Goal: Task Accomplishment & Management: Use online tool/utility

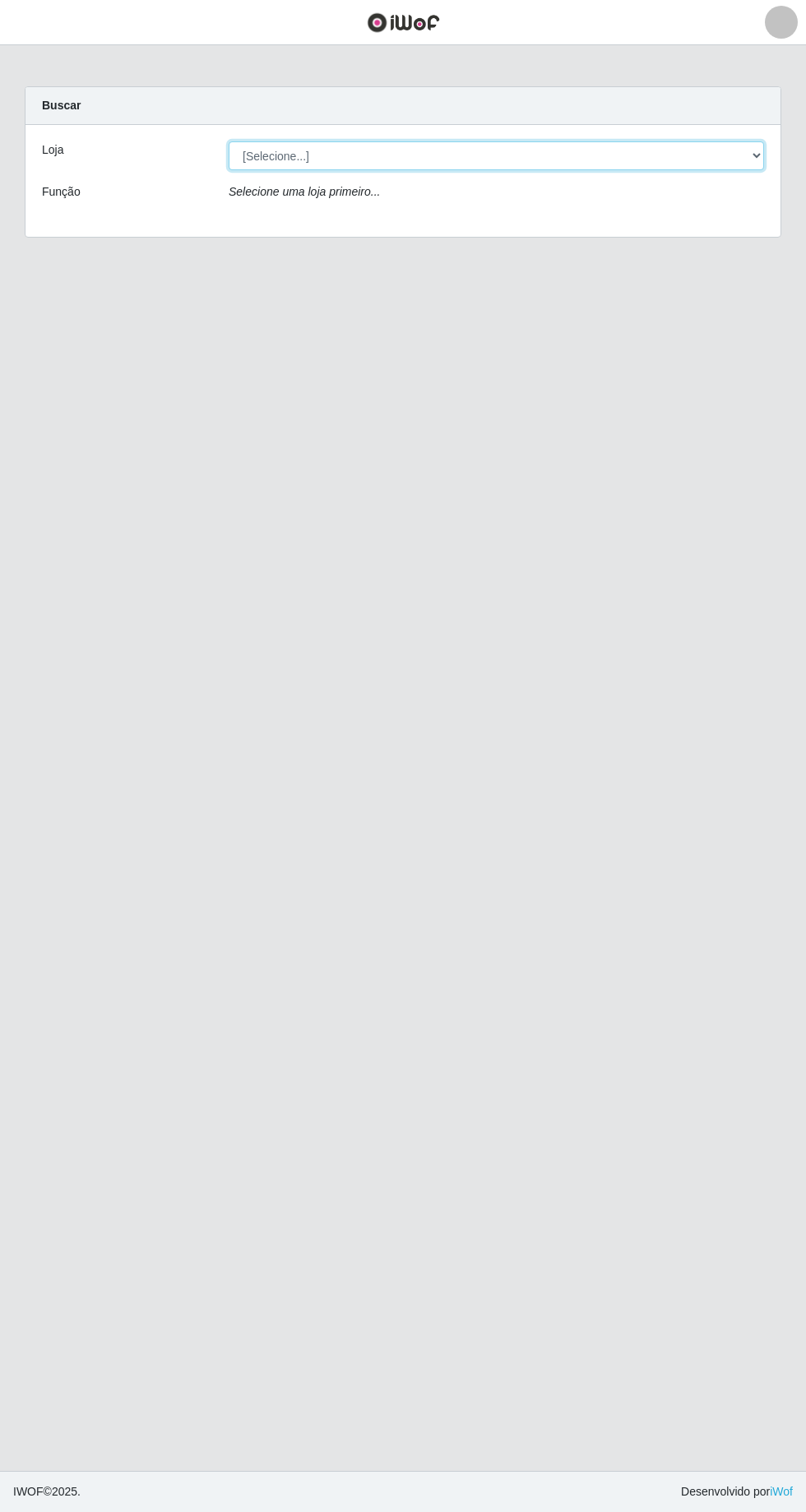
click at [755, 156] on select "[Selecione...] [GEOGRAPHIC_DATA] - [GEOGRAPHIC_DATA] [GEOGRAPHIC_DATA] - [GEOGR…" at bounding box center [496, 156] width 535 height 29
select select "508"
click at [229, 142] on select "[Selecione...] [GEOGRAPHIC_DATA] - [GEOGRAPHIC_DATA] [GEOGRAPHIC_DATA] - [GEOGR…" at bounding box center [496, 156] width 535 height 29
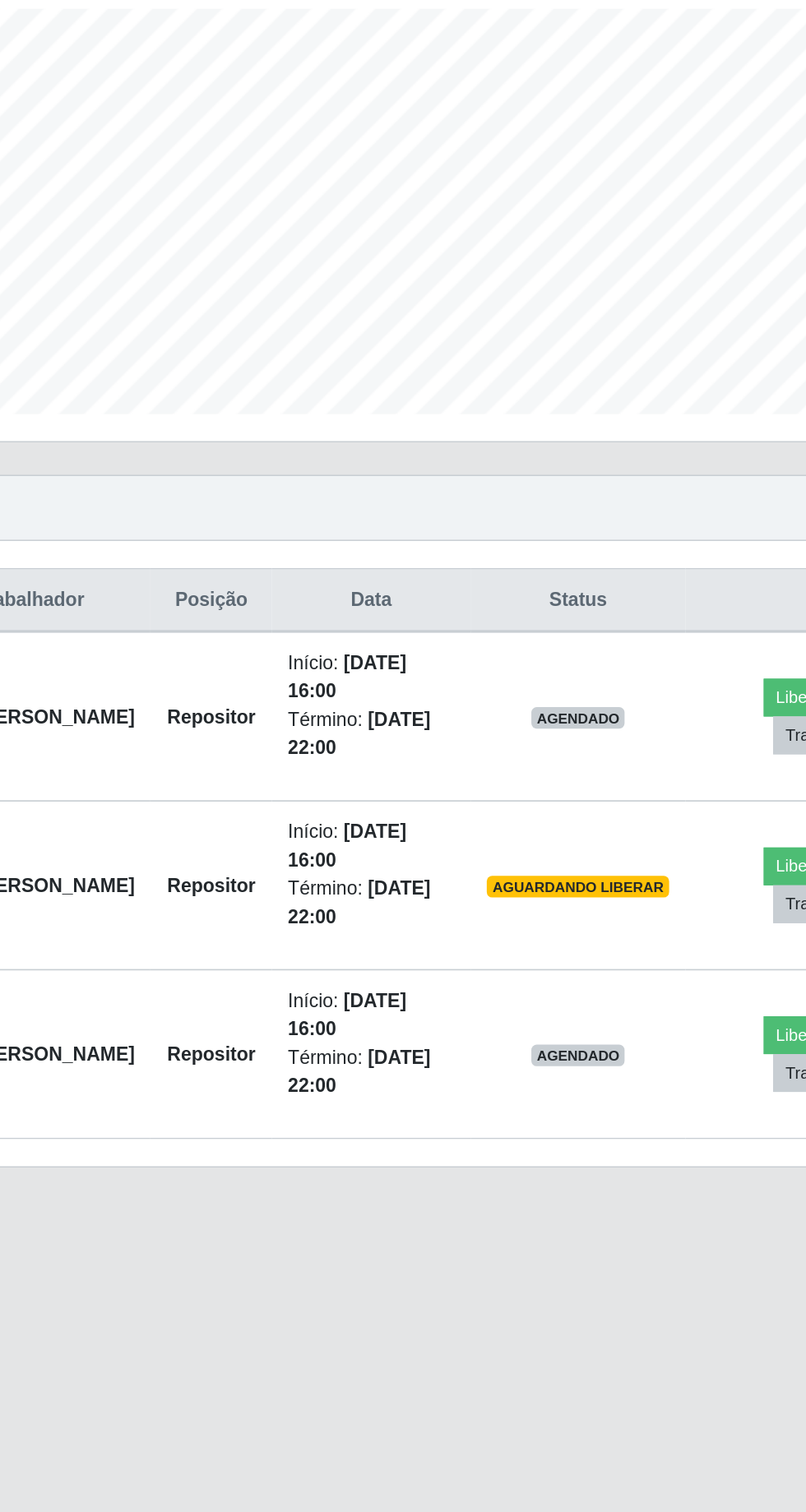
scroll to position [2, 0]
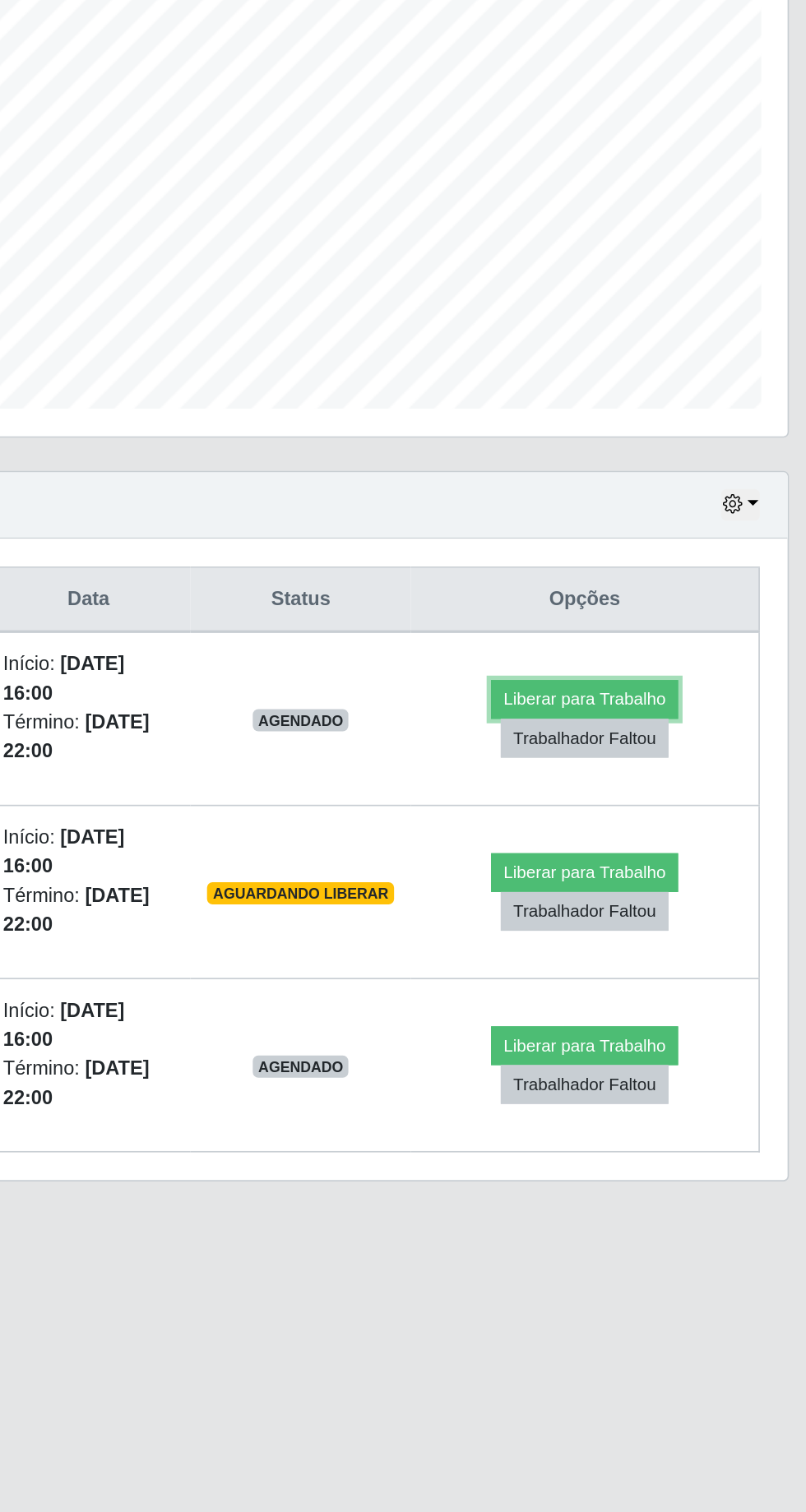
click at [674, 751] on button "Liberar para Trabalho" at bounding box center [660, 761] width 111 height 23
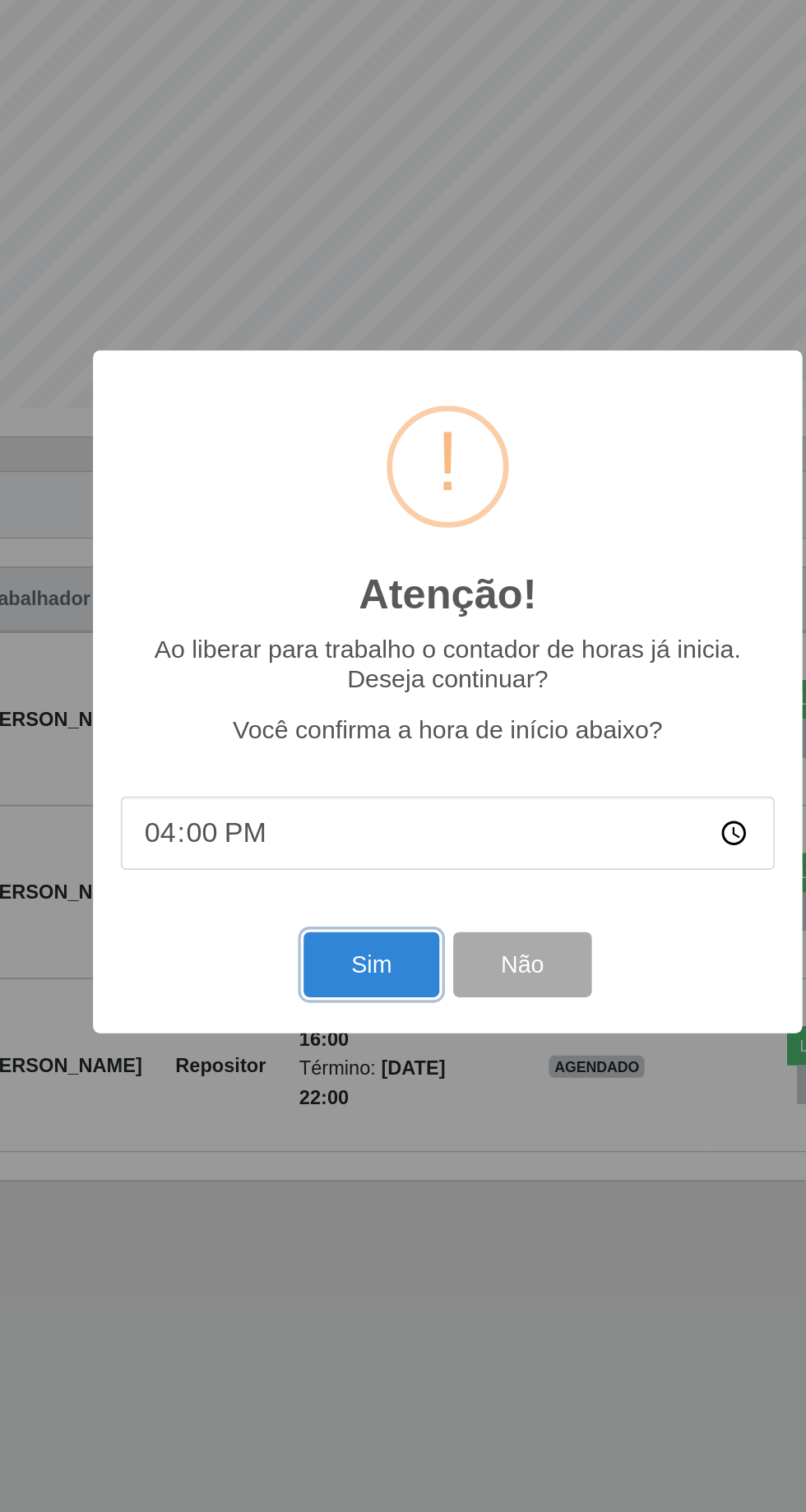
click at [362, 913] on button "Sim" at bounding box center [357, 917] width 80 height 39
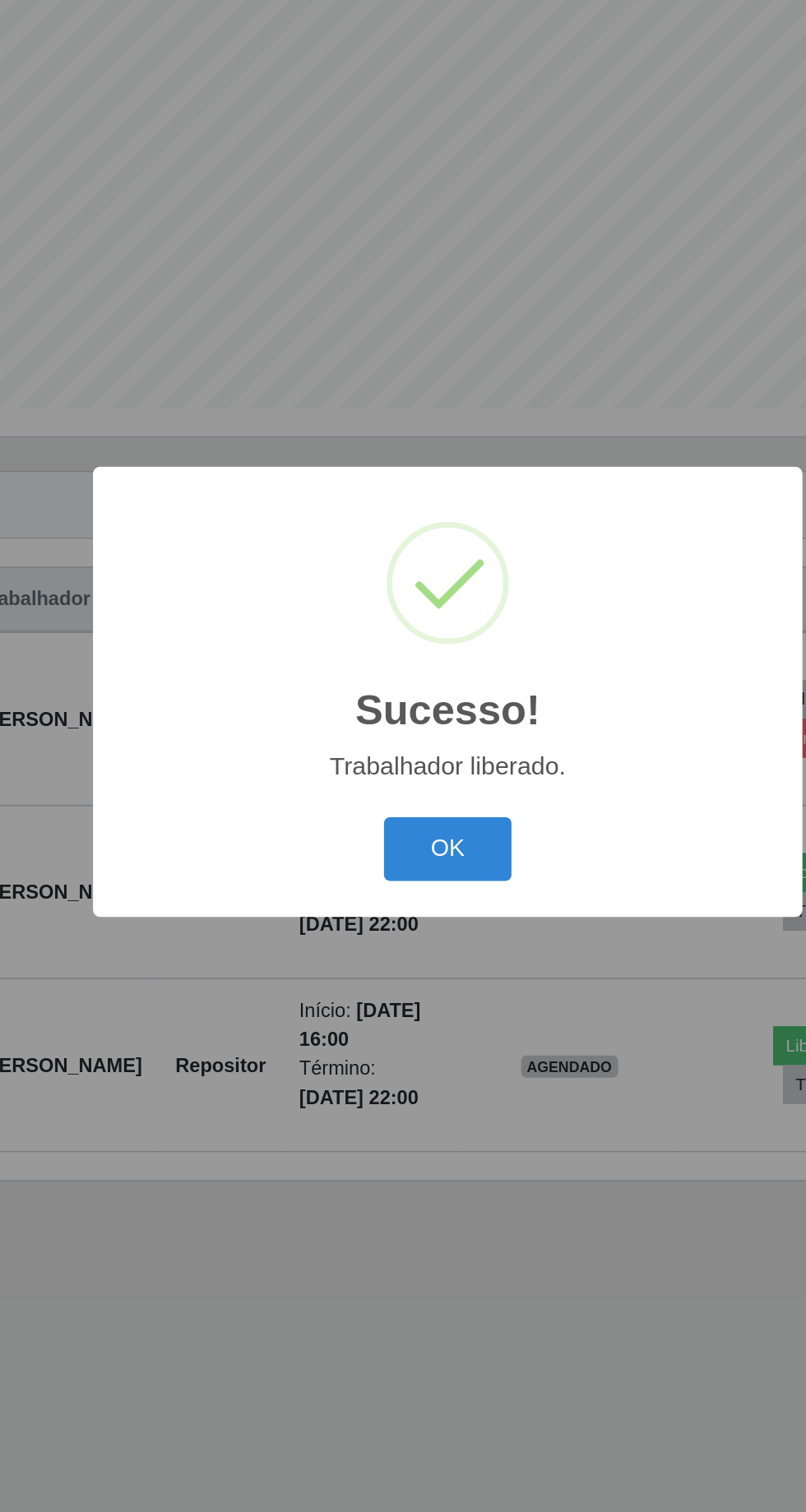
click at [408, 849] on button "OK" at bounding box center [403, 849] width 76 height 39
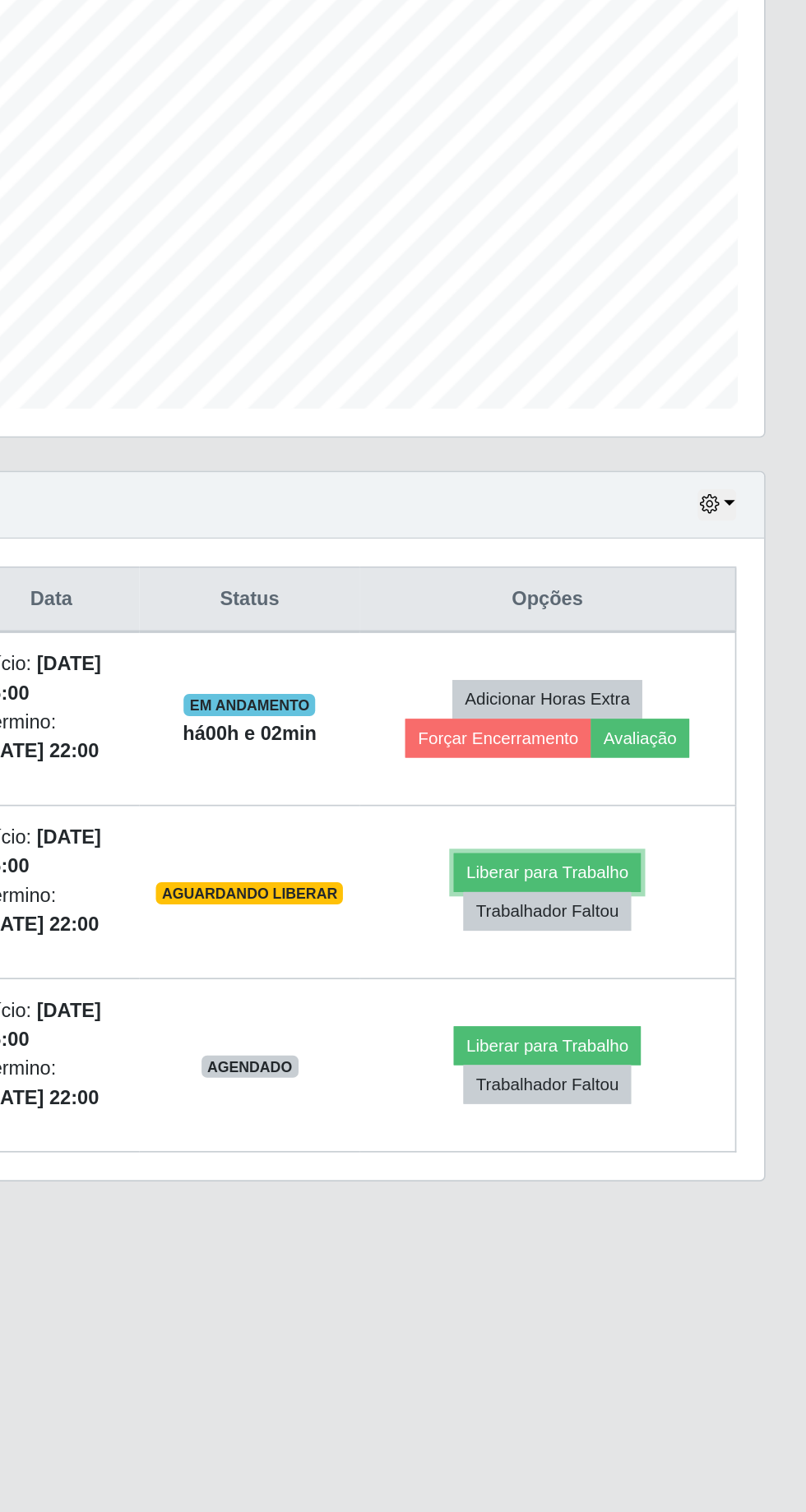
click at [666, 857] on button "Liberar para Trabalho" at bounding box center [652, 863] width 111 height 23
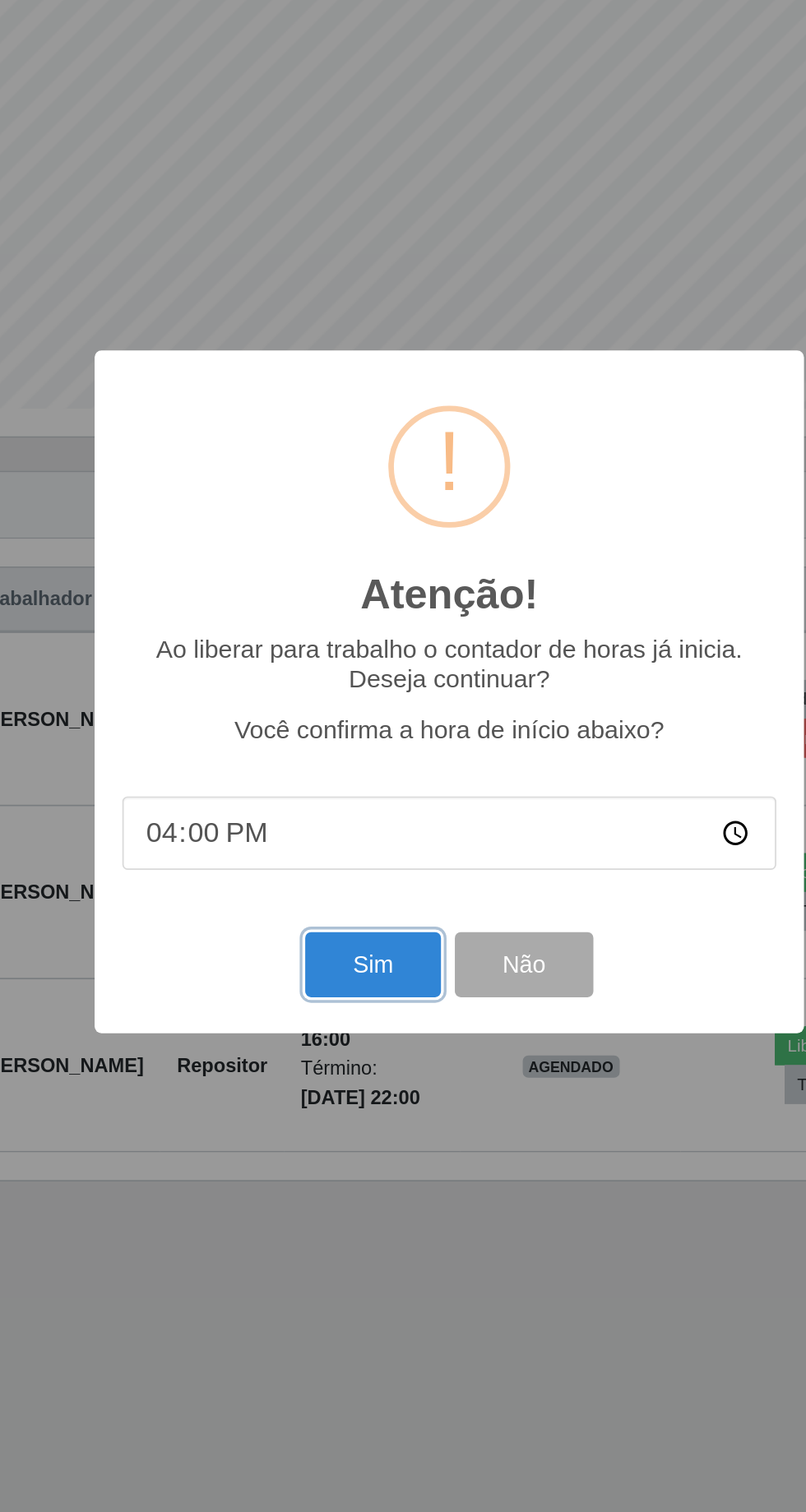
click at [359, 920] on button "Sim" at bounding box center [357, 917] width 80 height 39
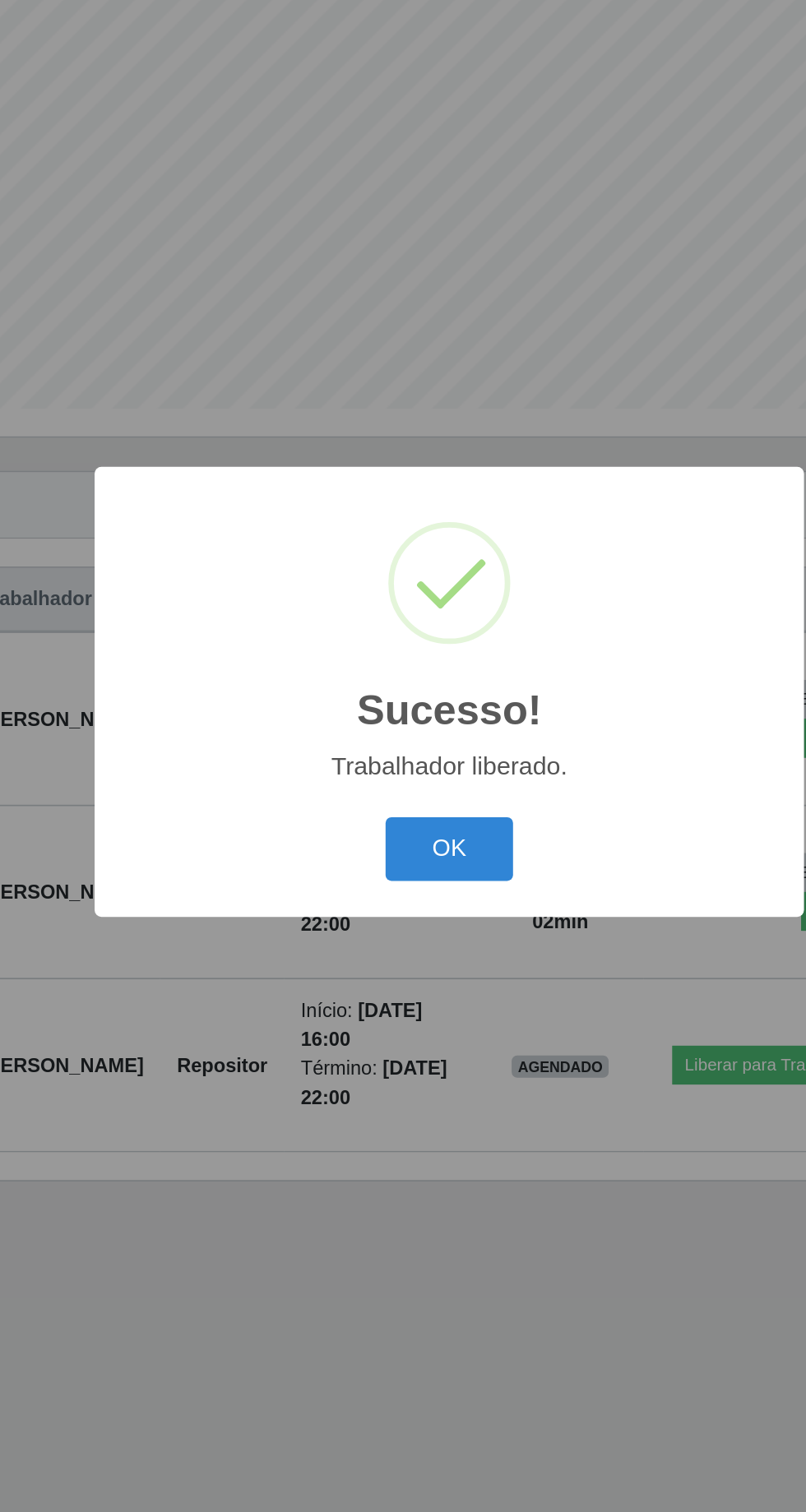
click at [405, 849] on button "OK" at bounding box center [403, 849] width 76 height 39
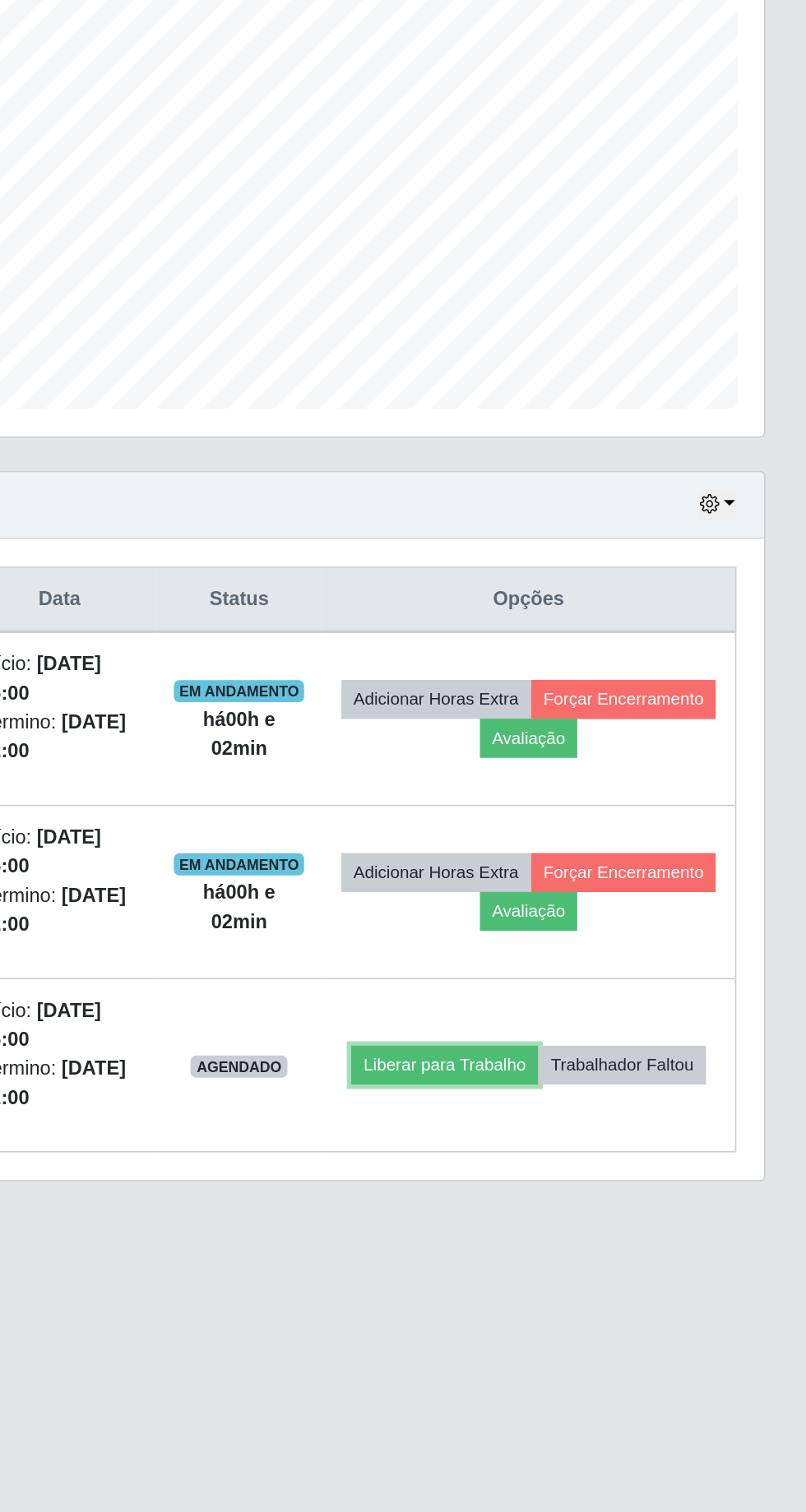
click at [596, 966] on button "Liberar para Trabalho" at bounding box center [591, 978] width 111 height 23
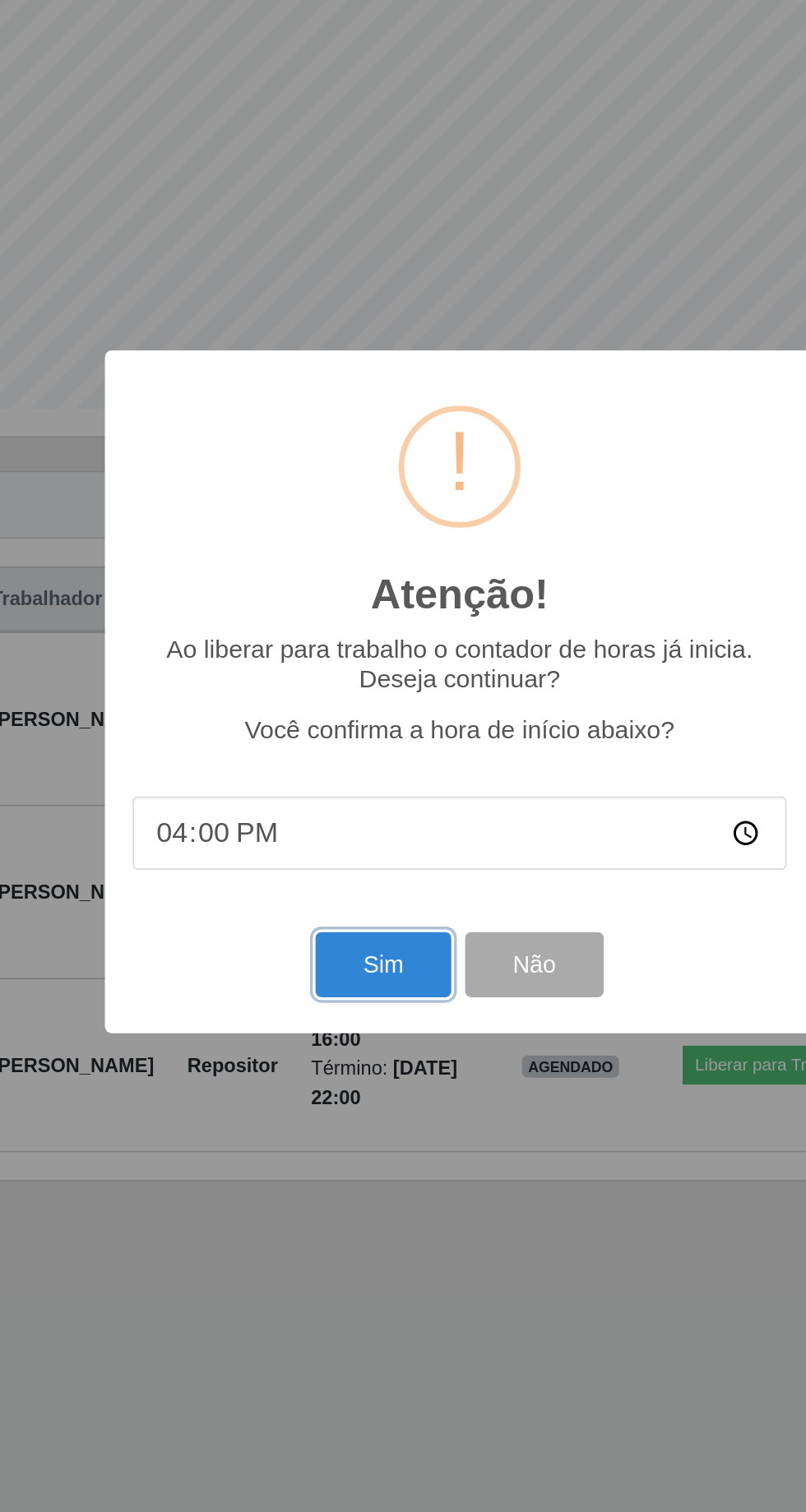
click at [356, 924] on button "Sim" at bounding box center [357, 917] width 80 height 39
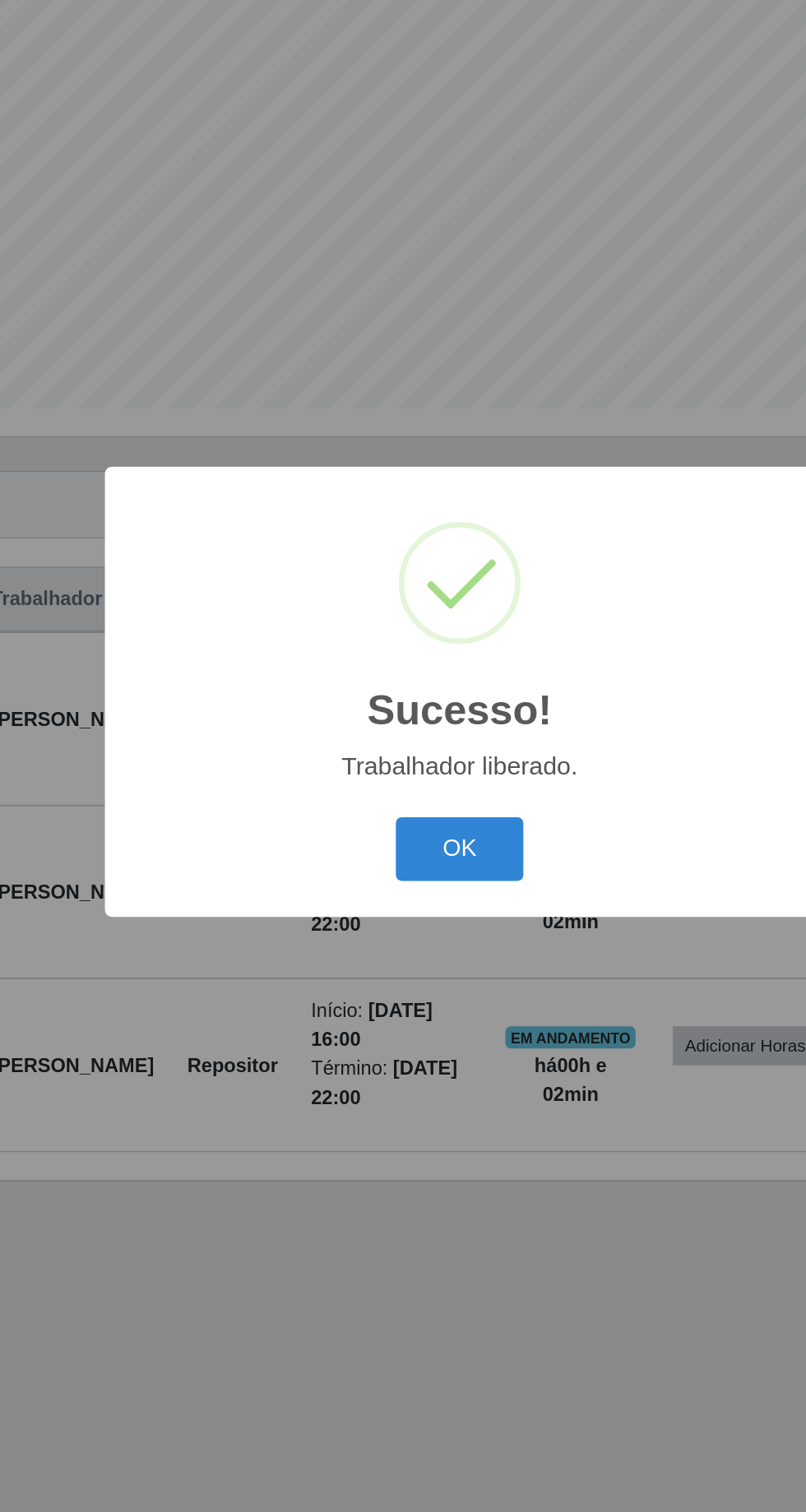
click at [399, 846] on button "OK" at bounding box center [403, 849] width 76 height 39
